Goal: Book appointment/travel/reservation

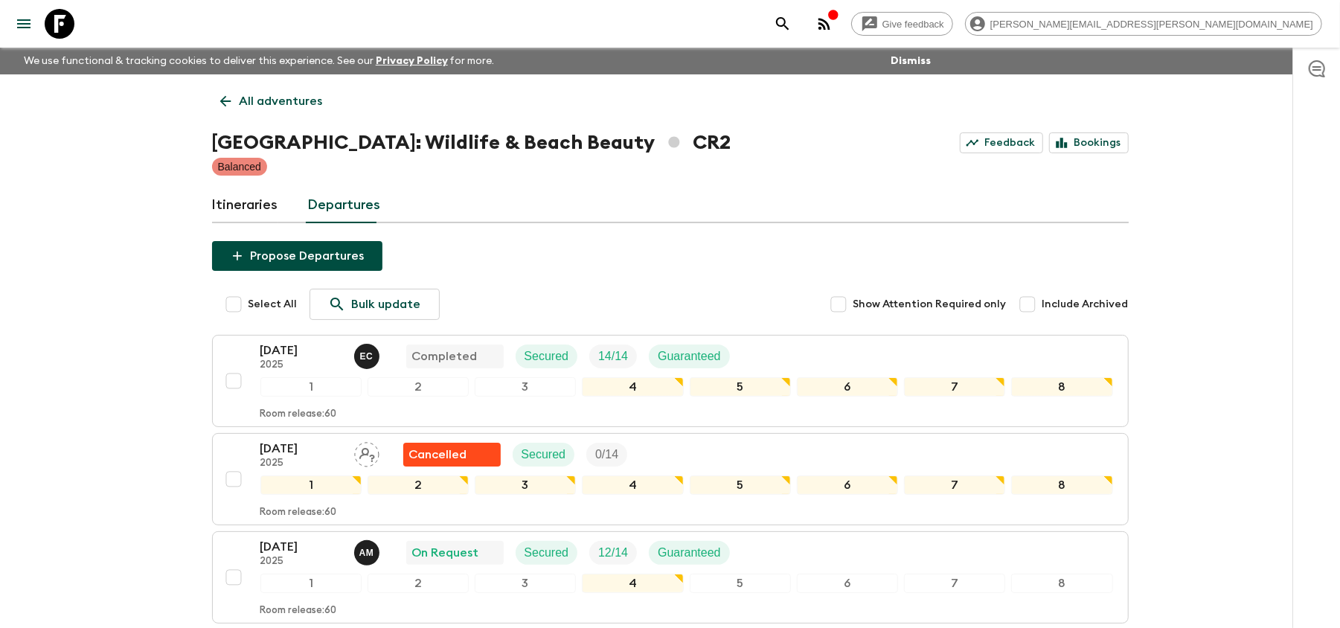
click at [61, 25] on icon at bounding box center [60, 24] width 30 height 30
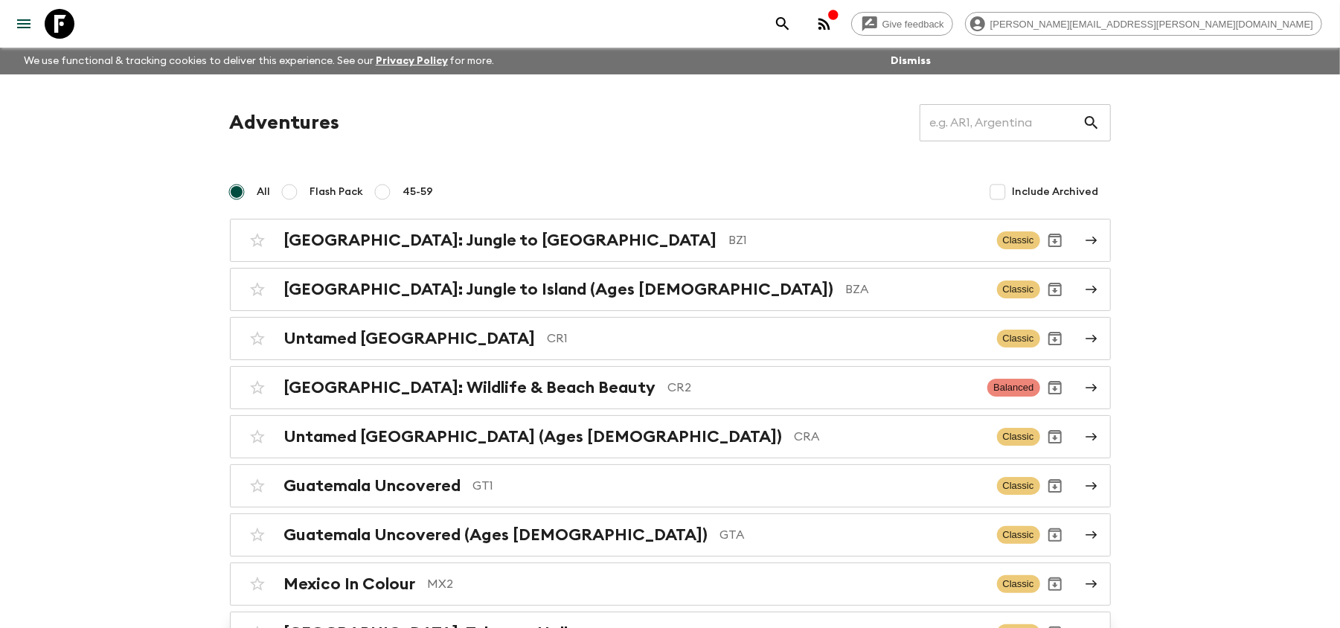
scroll to position [99, 0]
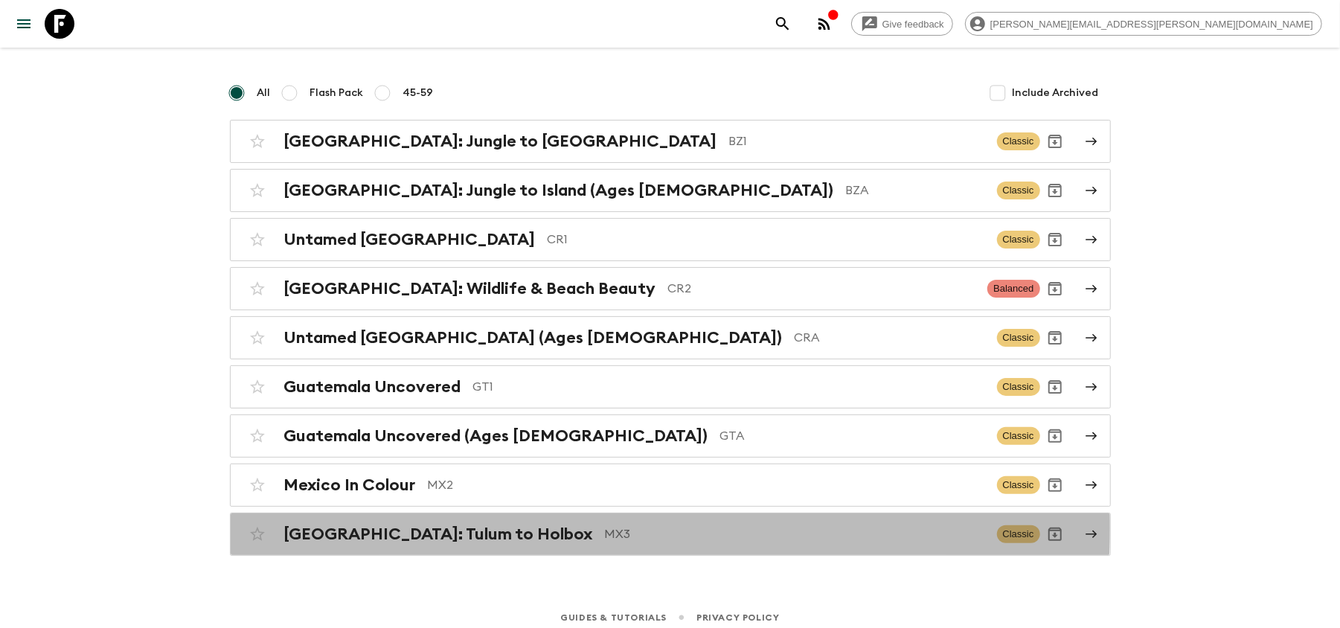
click at [605, 533] on p "MX3" at bounding box center [795, 534] width 380 height 18
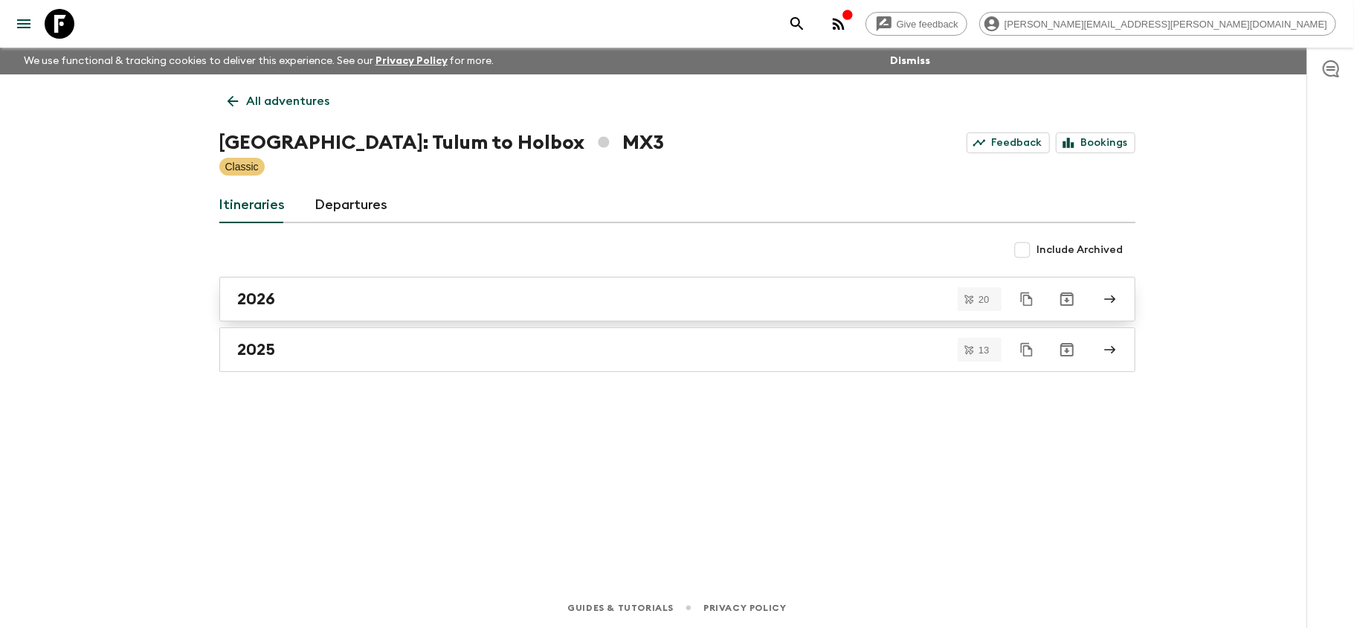
click at [572, 301] on div "2026" at bounding box center [663, 298] width 851 height 19
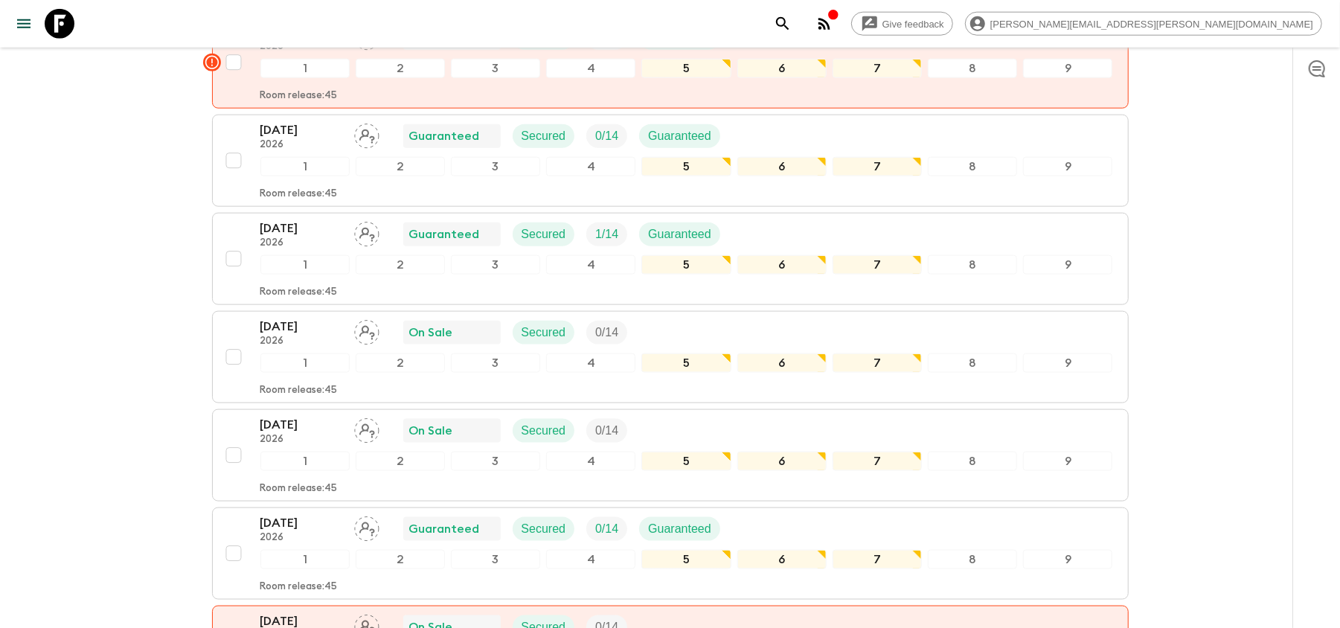
scroll to position [1188, 0]
